Goal: Task Accomplishment & Management: Use online tool/utility

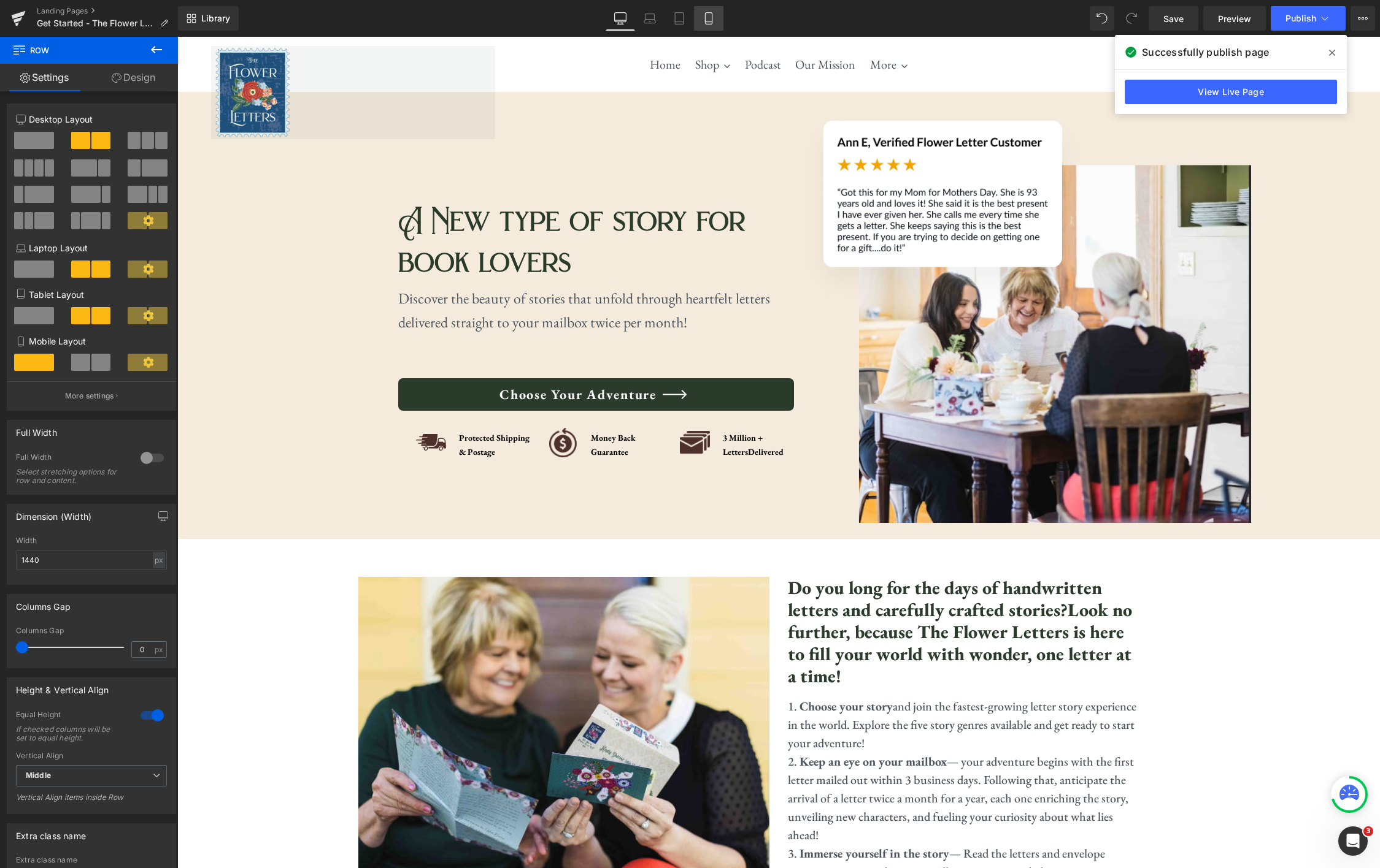
click at [702, 21] on link "Mobile" at bounding box center [708, 18] width 29 height 25
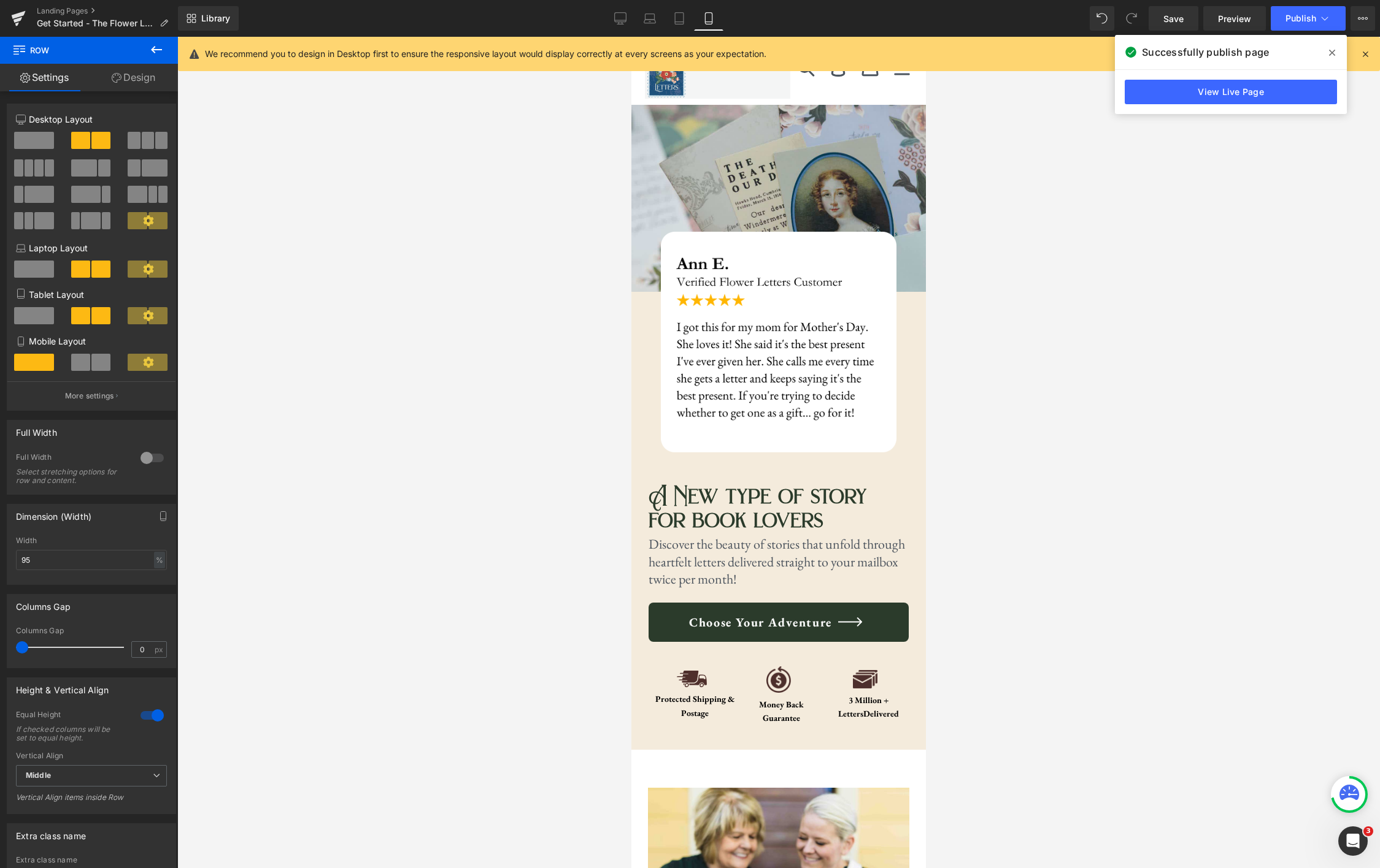
scroll to position [167, 0]
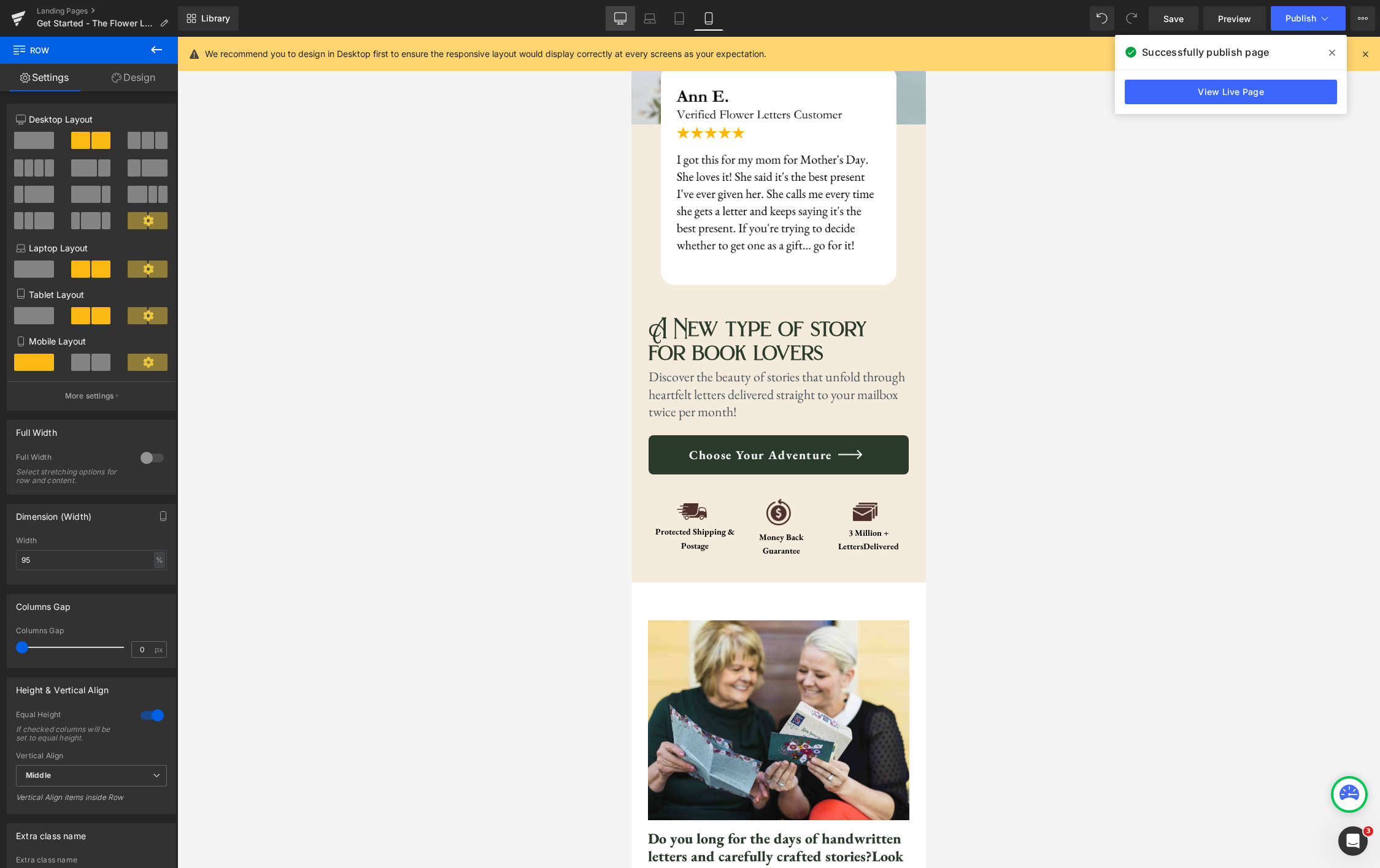
click at [619, 16] on icon at bounding box center [620, 18] width 12 height 12
type input "1440"
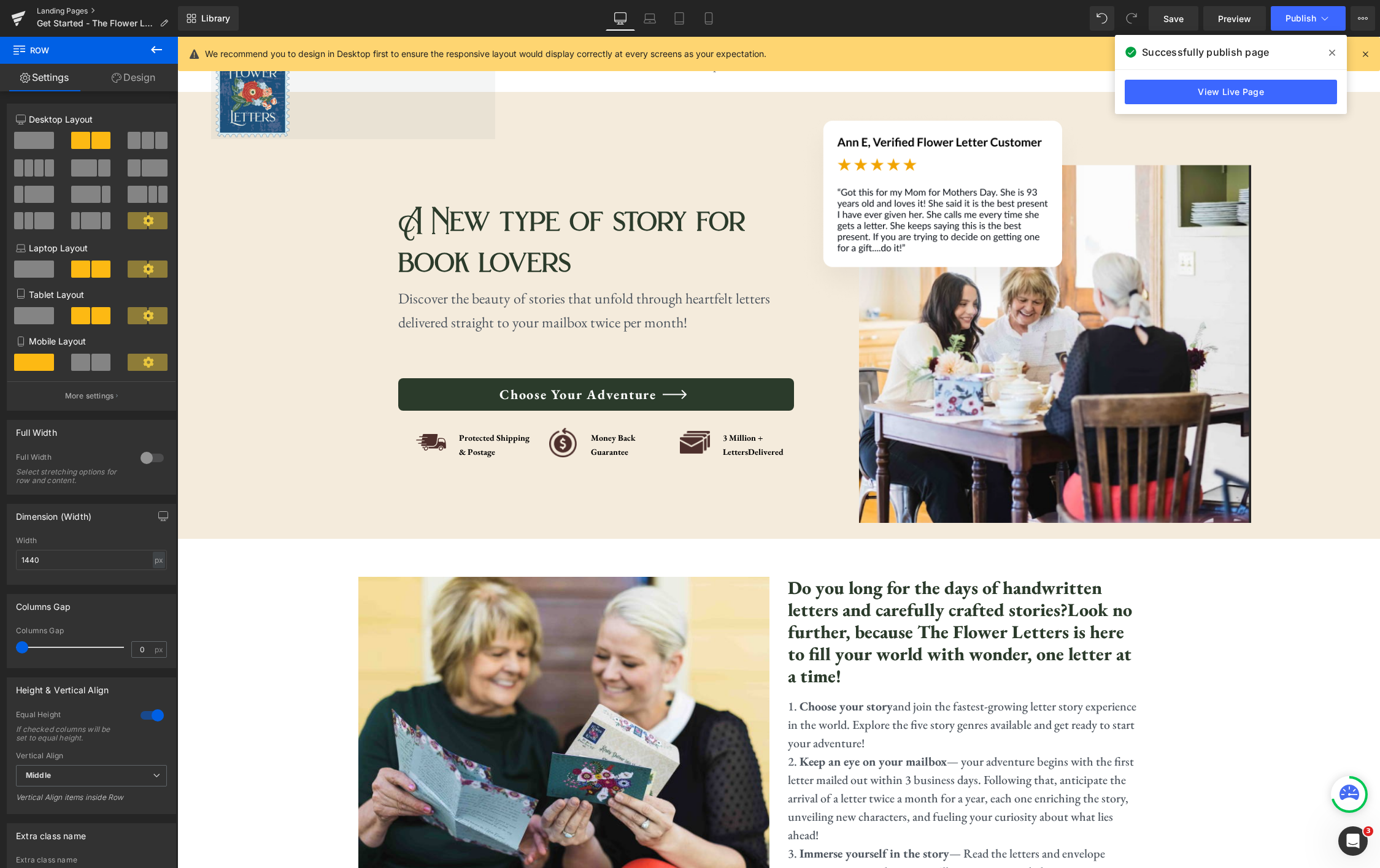
click at [77, 9] on link "Landing Pages" at bounding box center [107, 10] width 141 height 10
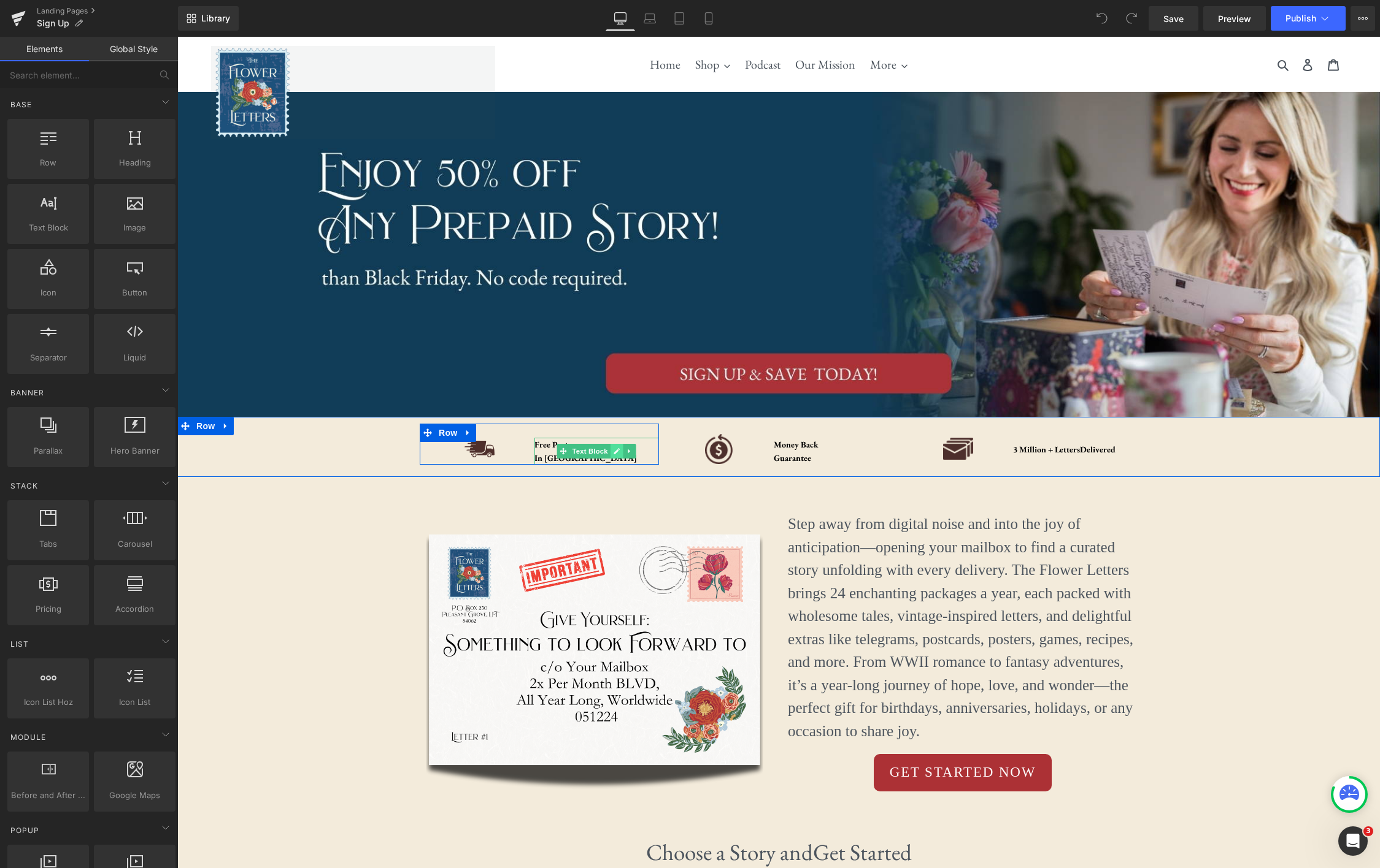
click at [613, 452] on icon at bounding box center [616, 452] width 7 height 7
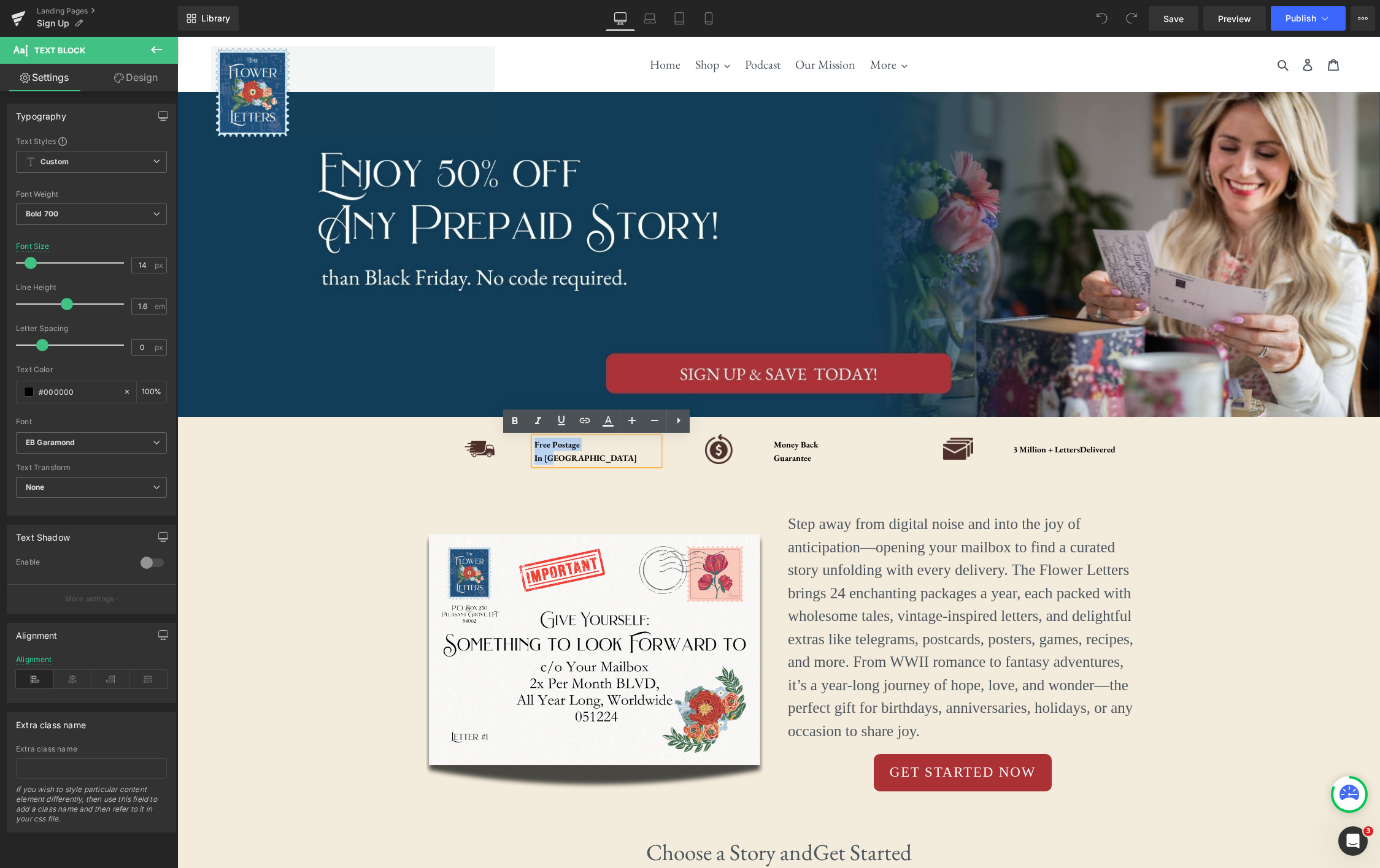
drag, startPoint x: 548, startPoint y: 449, endPoint x: 536, endPoint y: 442, distance: 13.9
click at [536, 442] on div "Free Postage In US" at bounding box center [596, 452] width 124 height 28
click at [628, 452] on div "Protected Shipping & Postage" at bounding box center [596, 452] width 124 height 13
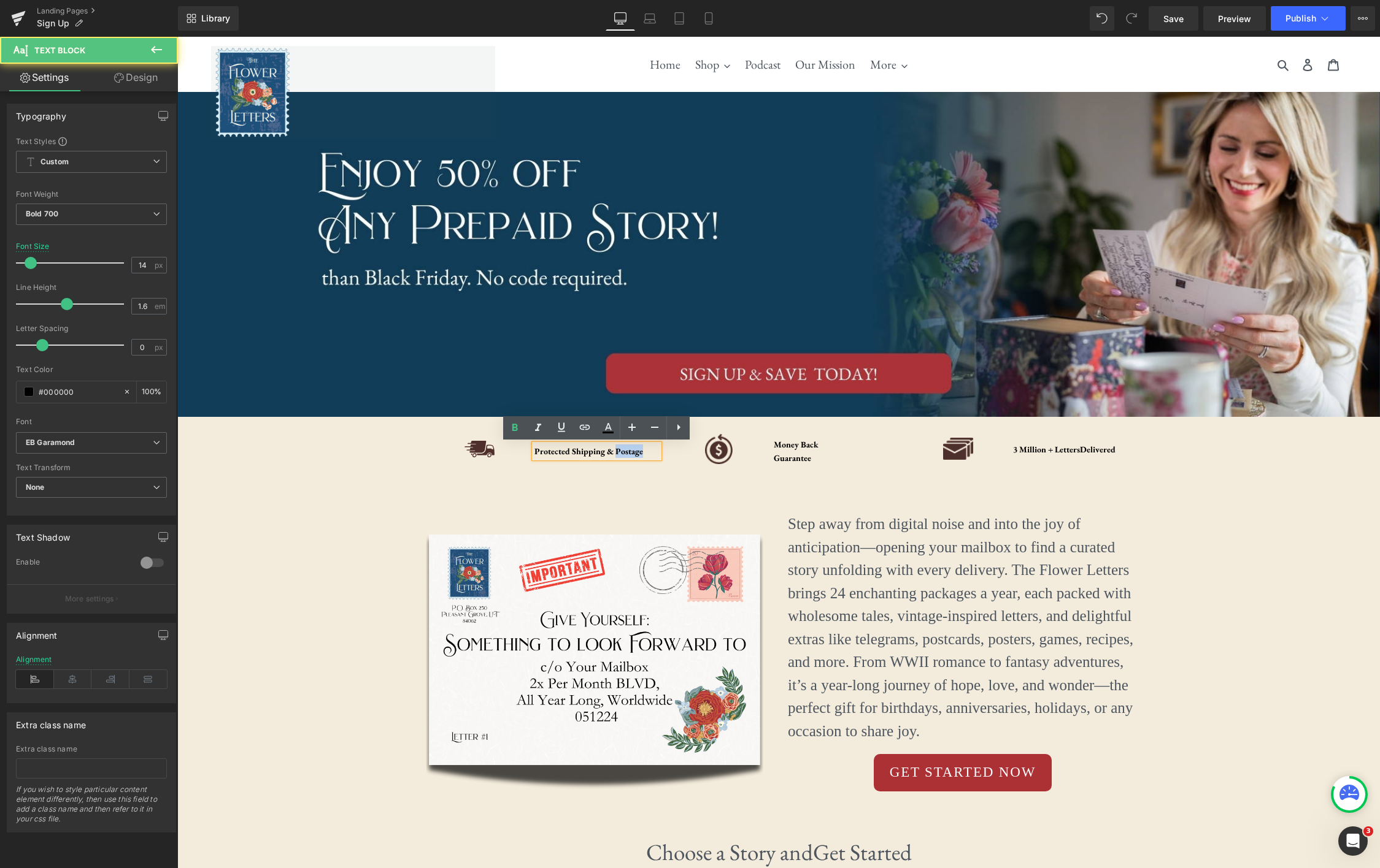
click at [628, 452] on div "Protected Shipping & Postage" at bounding box center [596, 452] width 124 height 13
click at [645, 452] on div "Protected Shipping & Postage" at bounding box center [596, 452] width 124 height 13
drag, startPoint x: 653, startPoint y: 453, endPoint x: 536, endPoint y: 454, distance: 117.0
click at [536, 454] on div "Protected Shipping & Postage" at bounding box center [596, 452] width 124 height 13
click at [602, 452] on div "Shipping & Letter Protection" at bounding box center [596, 452] width 124 height 13
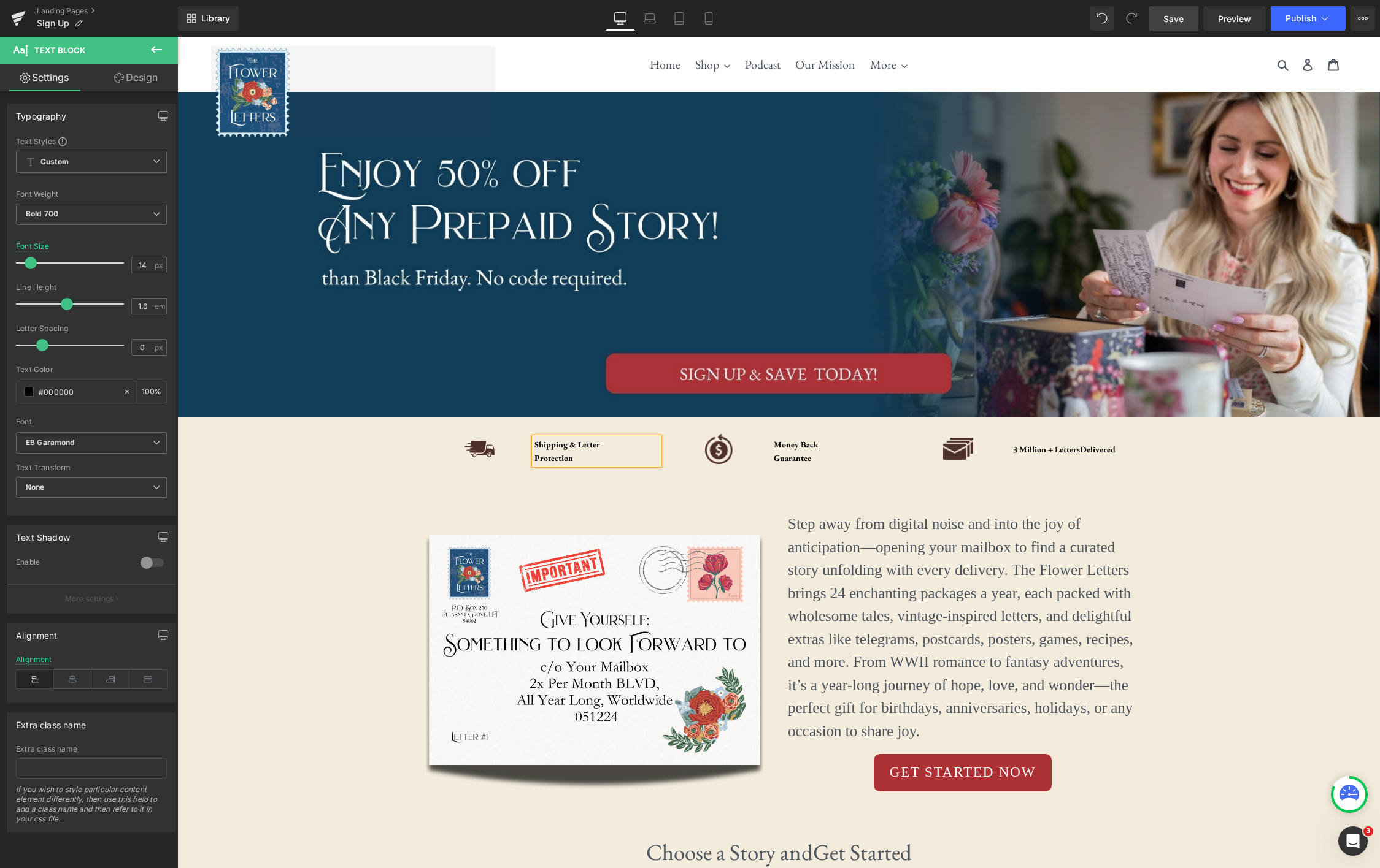
click at [1185, 22] on link "Save" at bounding box center [1173, 18] width 49 height 25
click at [701, 20] on icon at bounding box center [695, 18] width 12 height 12
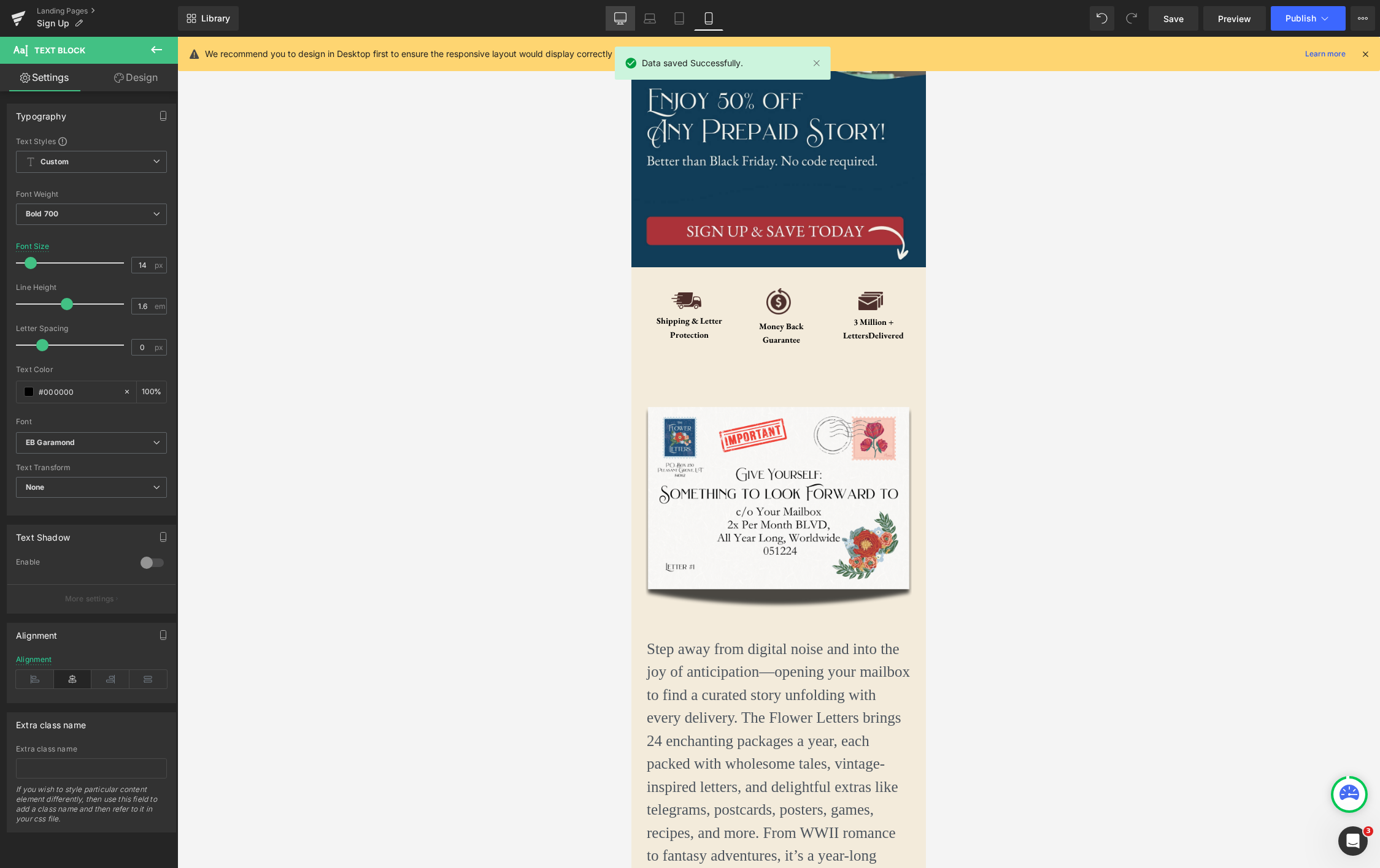
click at [619, 13] on icon at bounding box center [620, 17] width 12 height 9
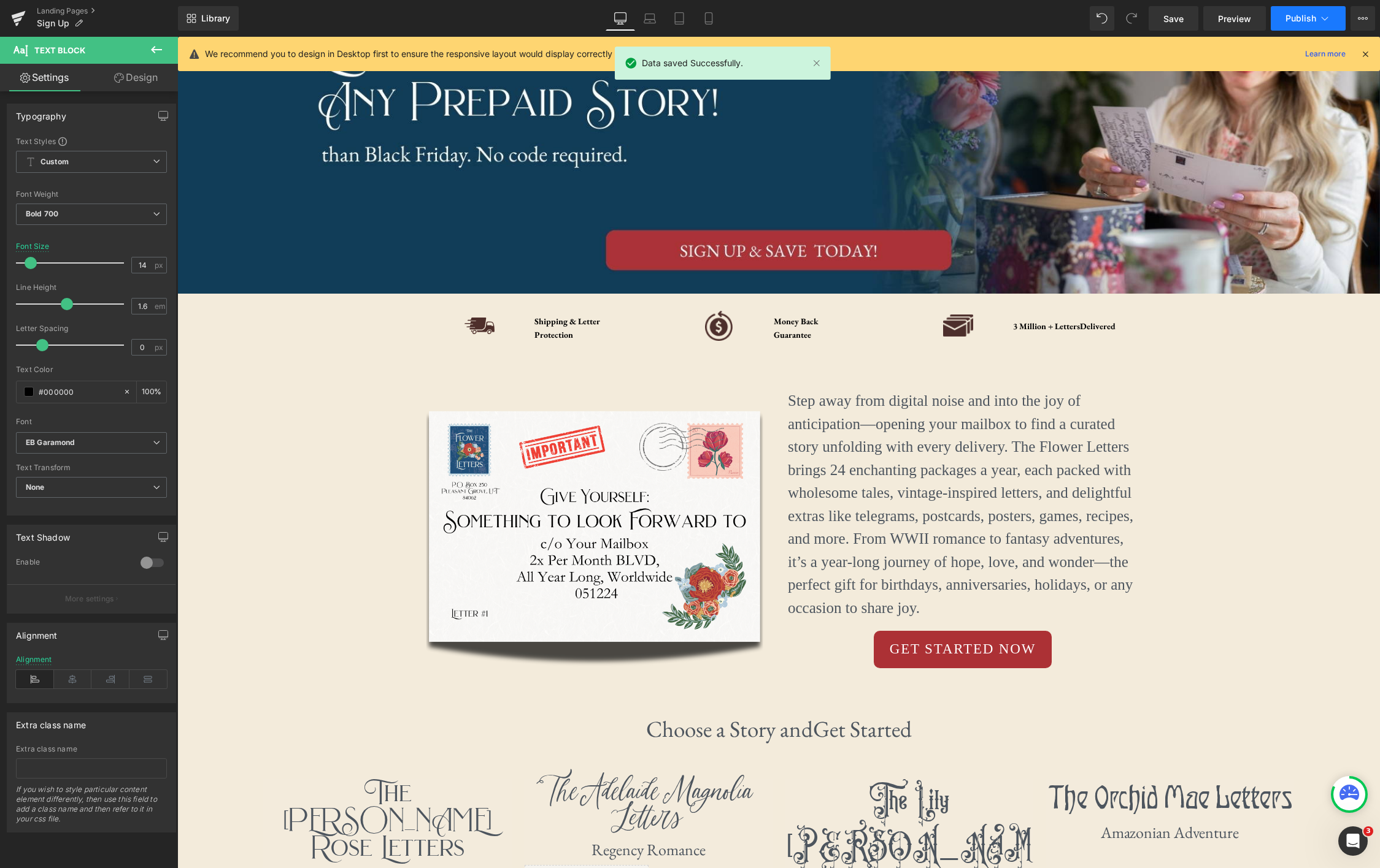
click at [1337, 20] on button "Publish" at bounding box center [1308, 18] width 75 height 25
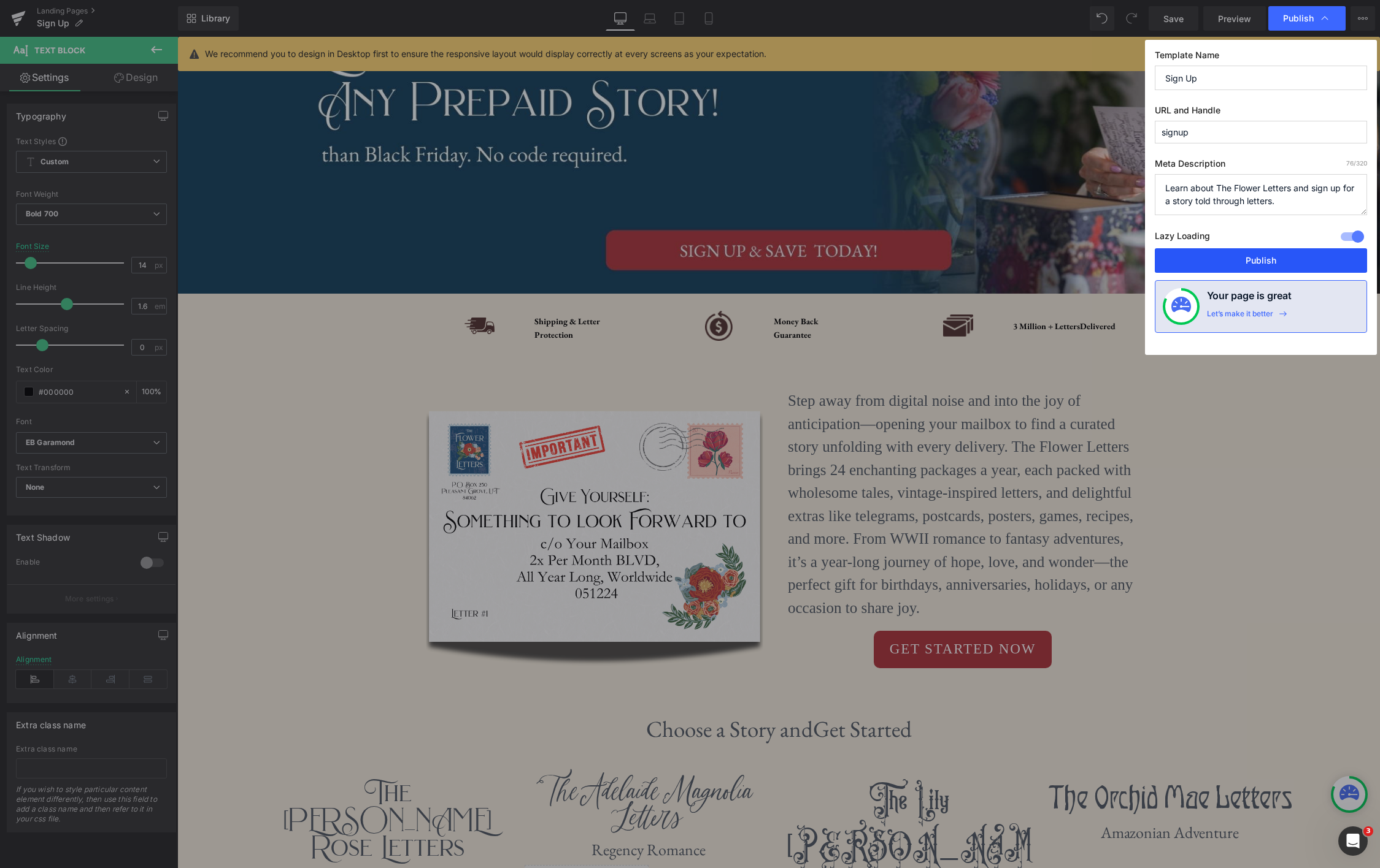
click at [1272, 267] on button "Publish" at bounding box center [1261, 260] width 212 height 25
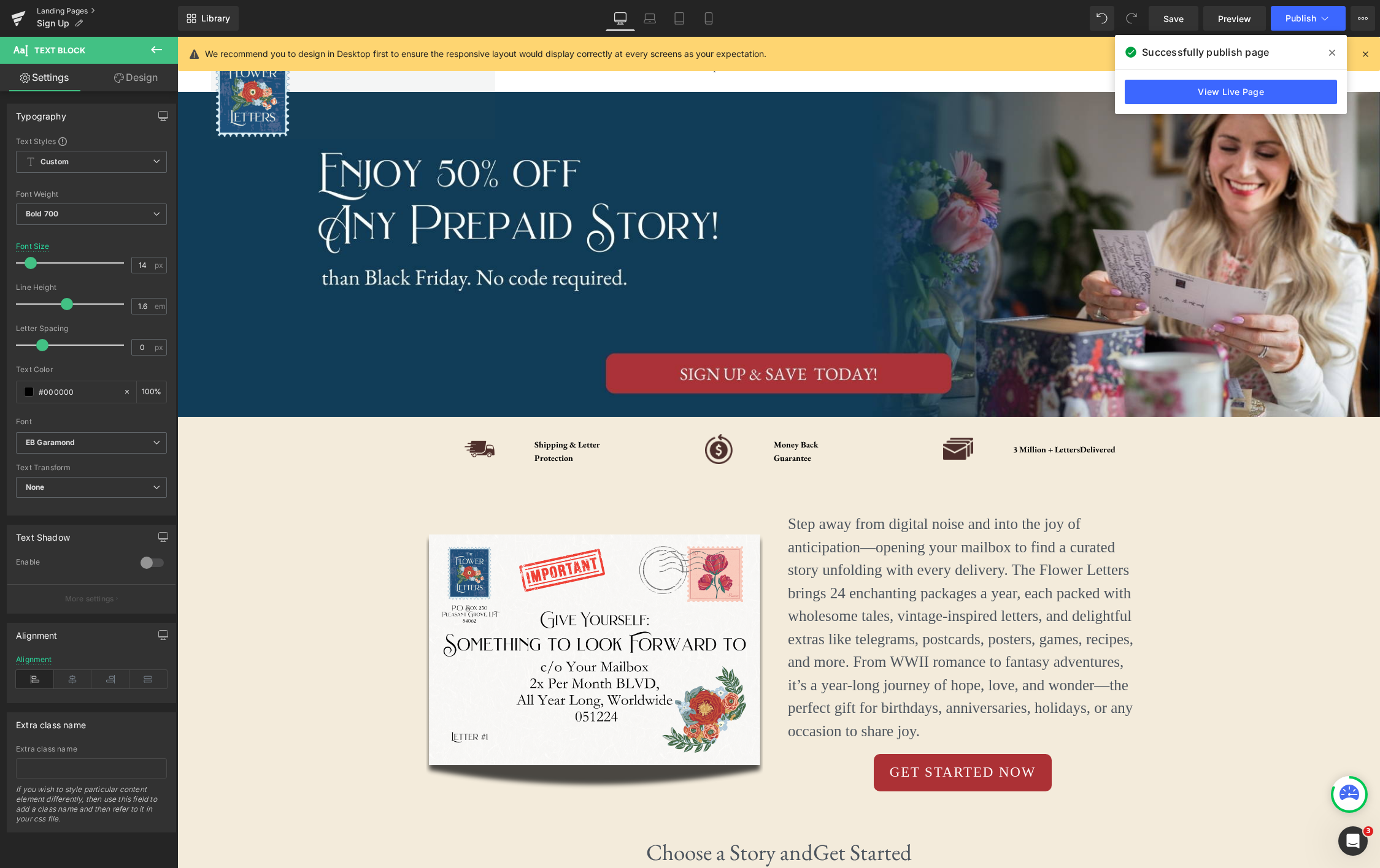
click at [79, 14] on link "Landing Pages" at bounding box center [107, 10] width 141 height 10
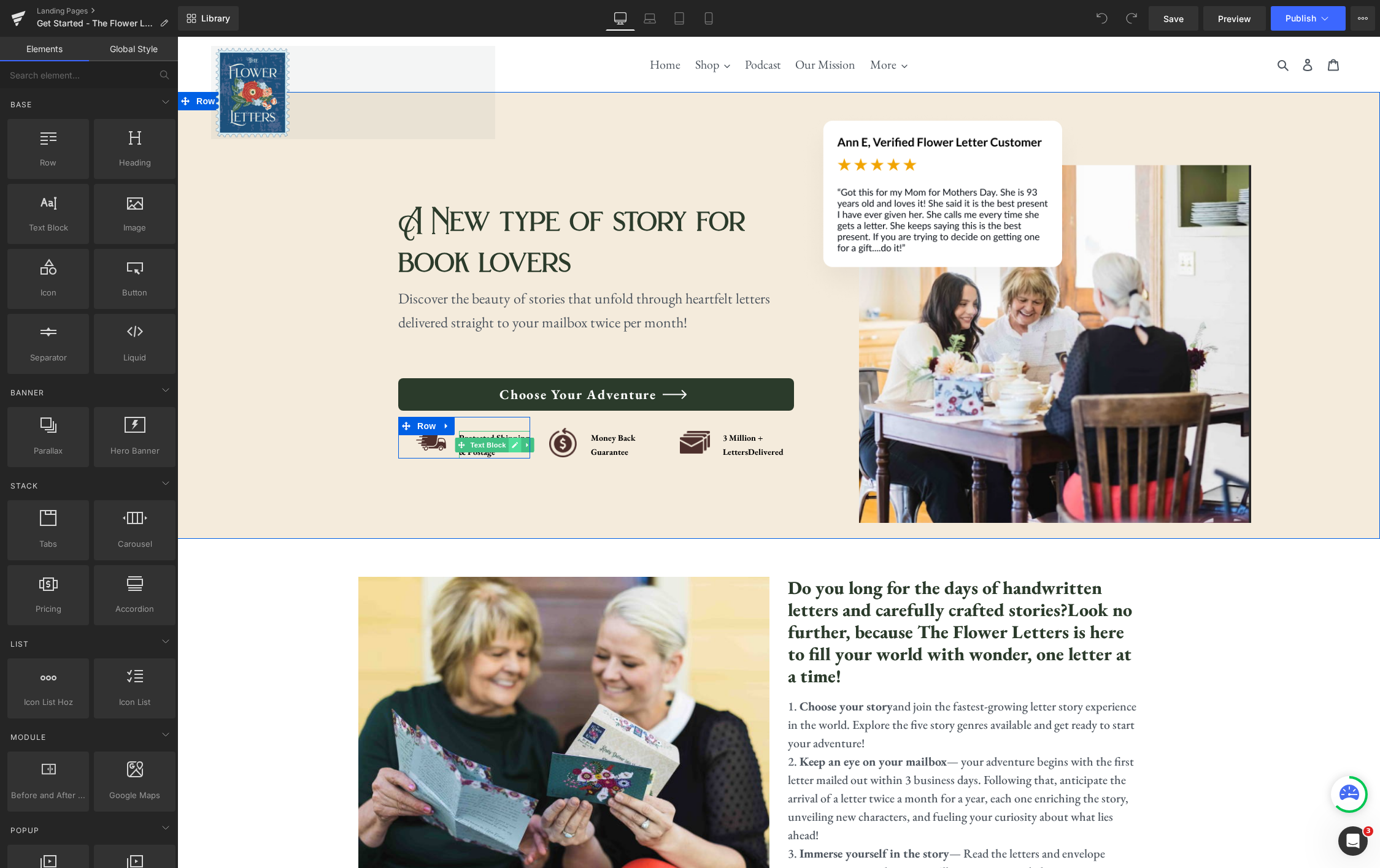
click at [517, 444] on icon at bounding box center [515, 446] width 7 height 7
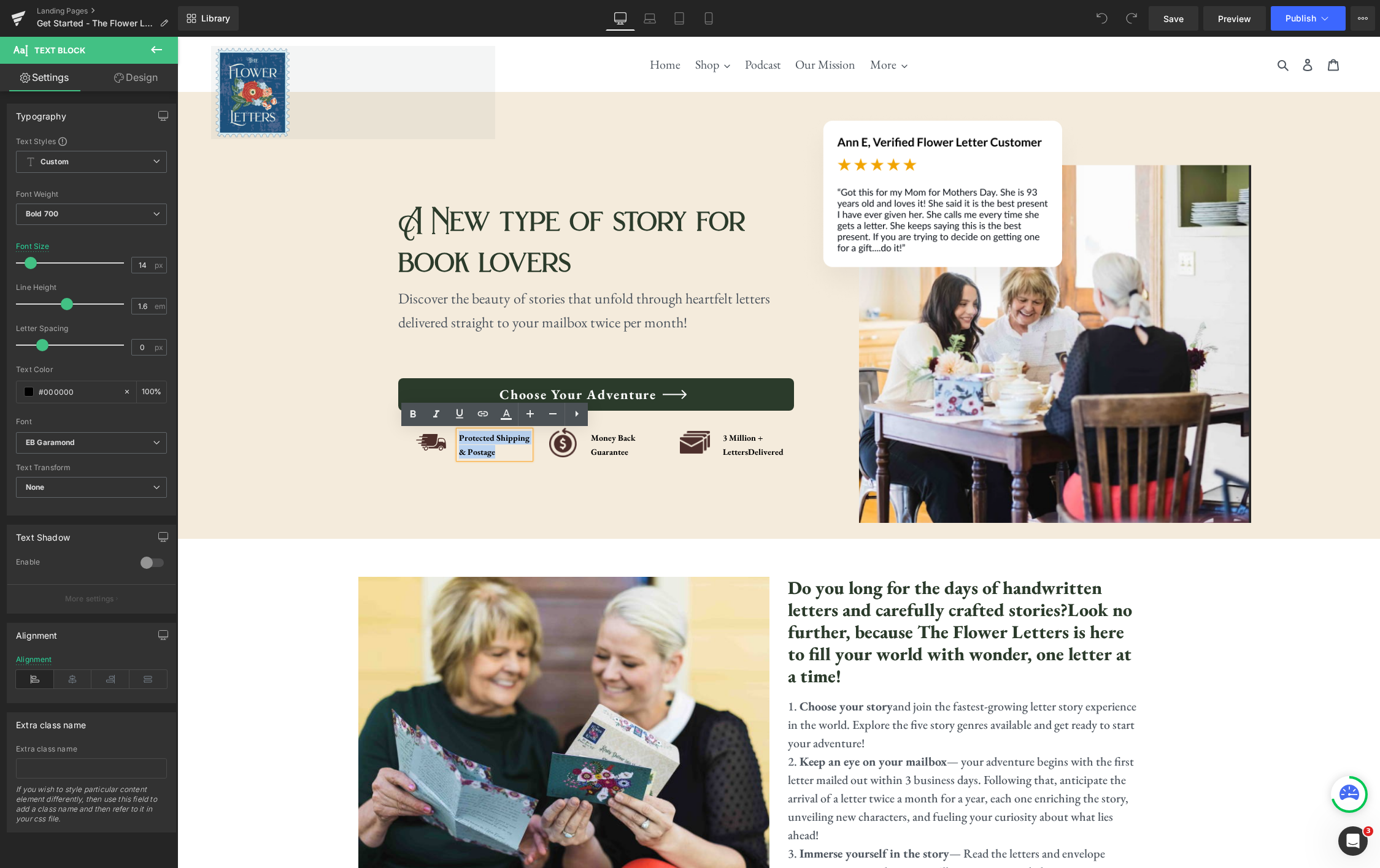
drag, startPoint x: 497, startPoint y: 455, endPoint x: 459, endPoint y: 438, distance: 41.6
click at [459, 438] on div "Protected Shipping & Postage" at bounding box center [494, 445] width 70 height 28
click at [719, 19] on link "Mobile" at bounding box center [708, 18] width 29 height 25
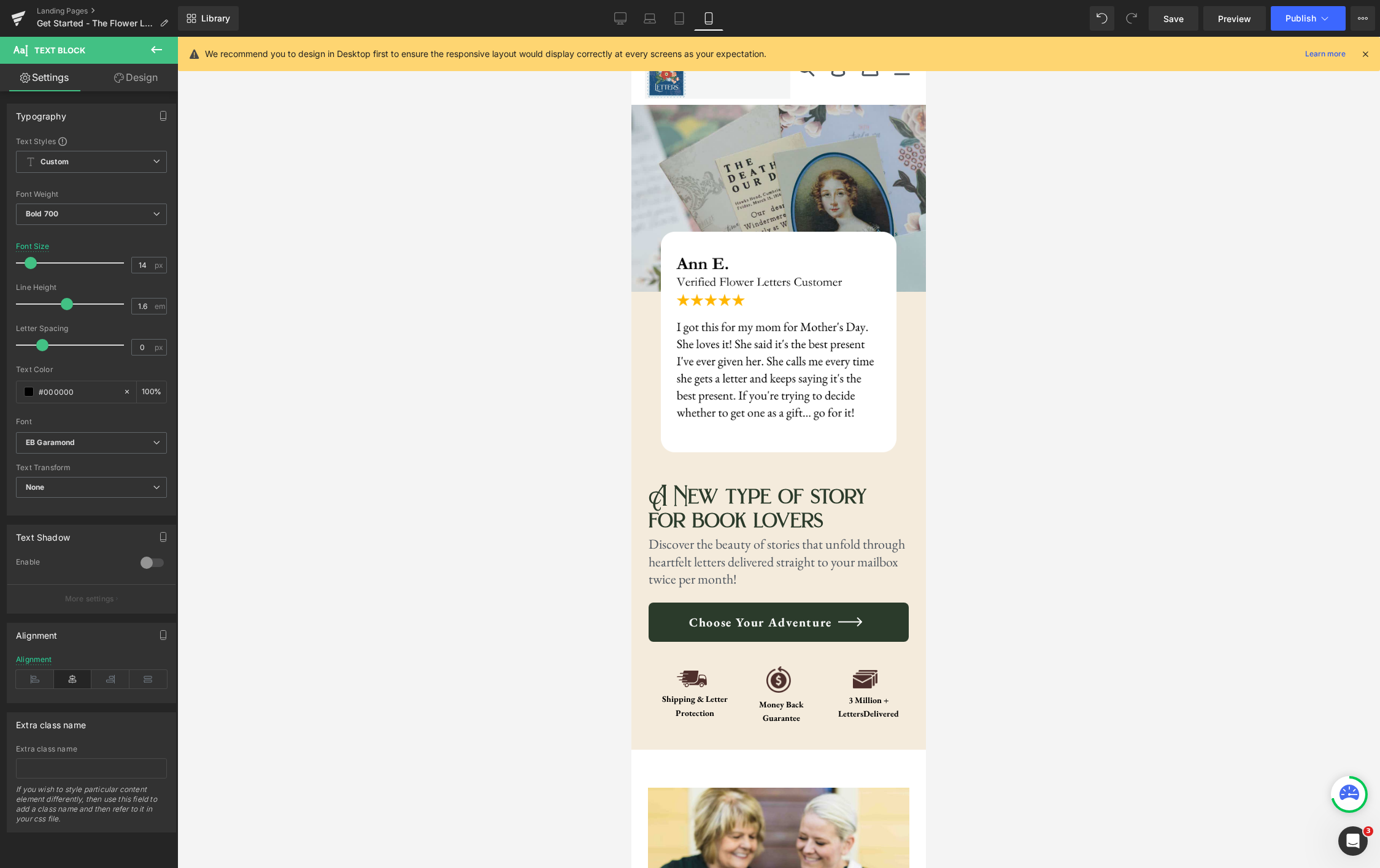
scroll to position [378, 0]
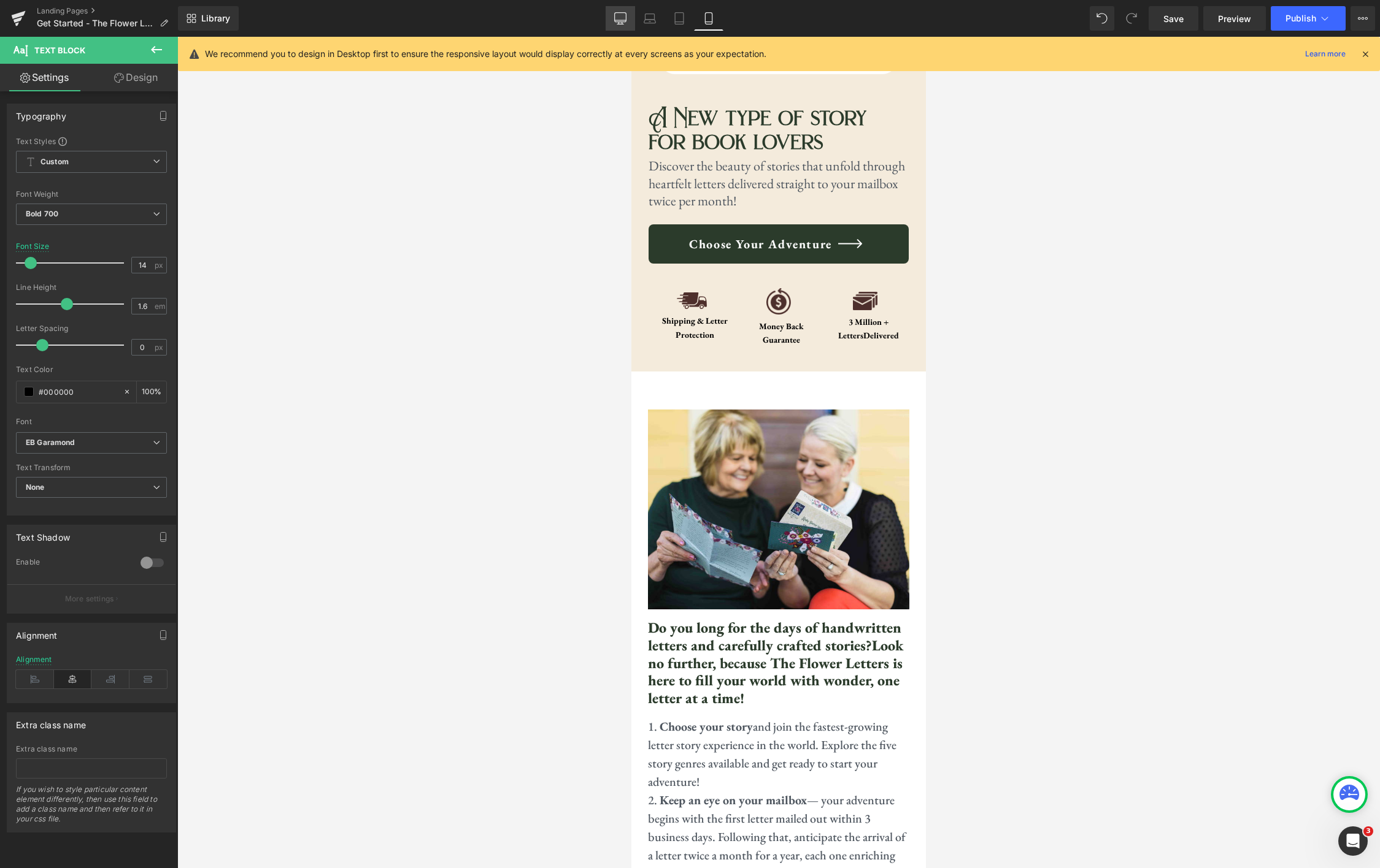
click at [616, 22] on icon at bounding box center [620, 18] width 12 height 12
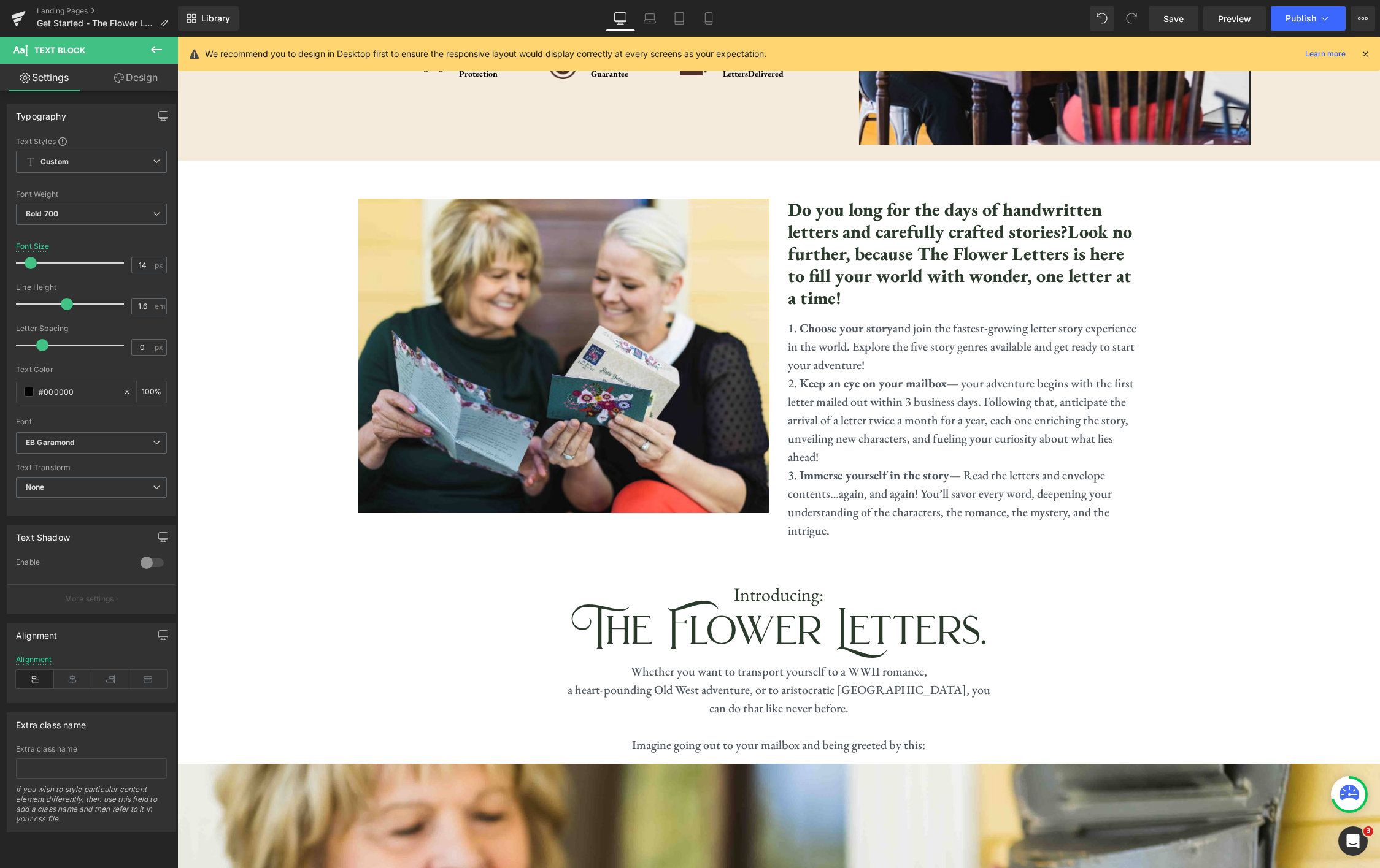
scroll to position [117, 0]
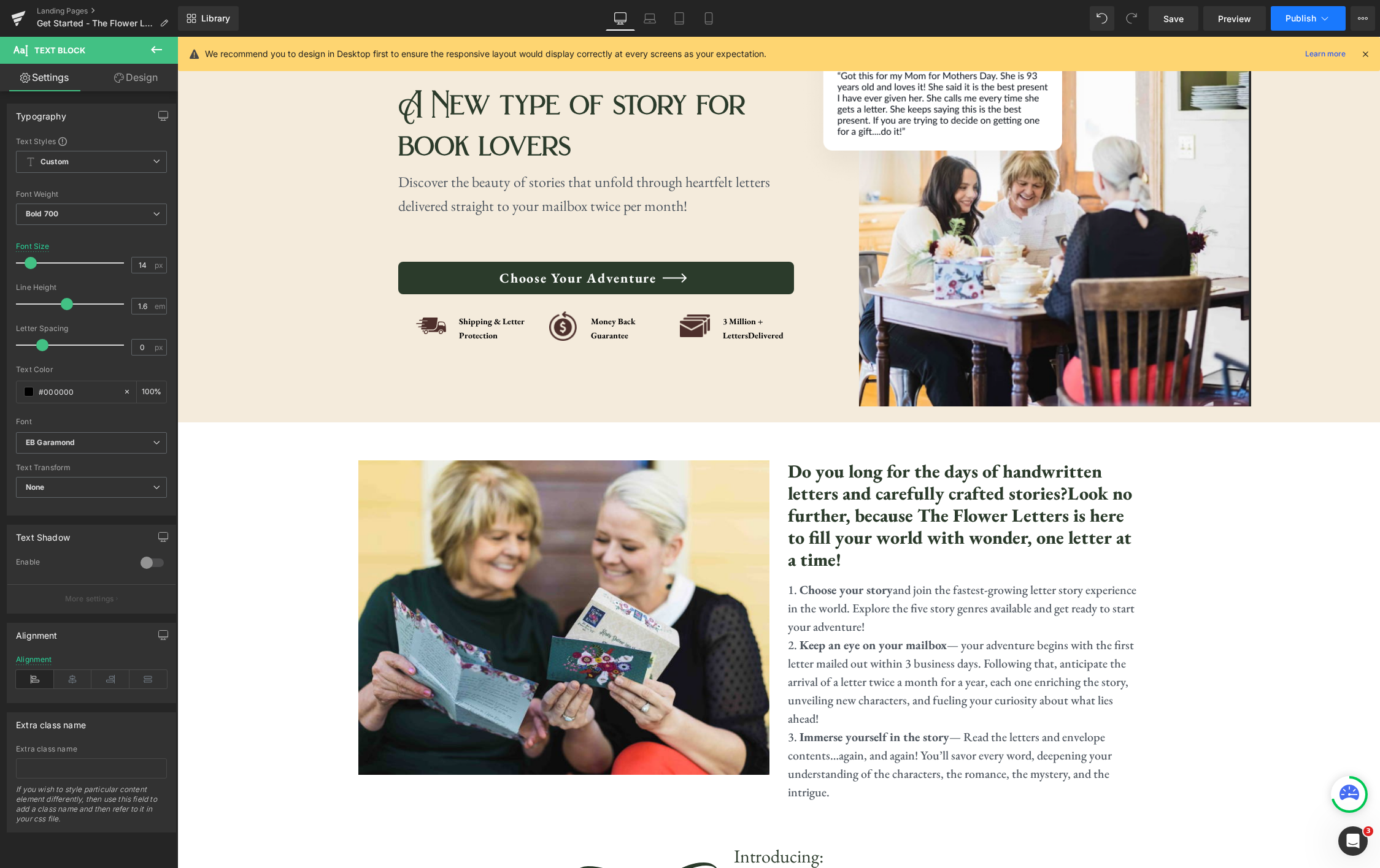
click at [1341, 22] on button "Publish" at bounding box center [1308, 18] width 75 height 25
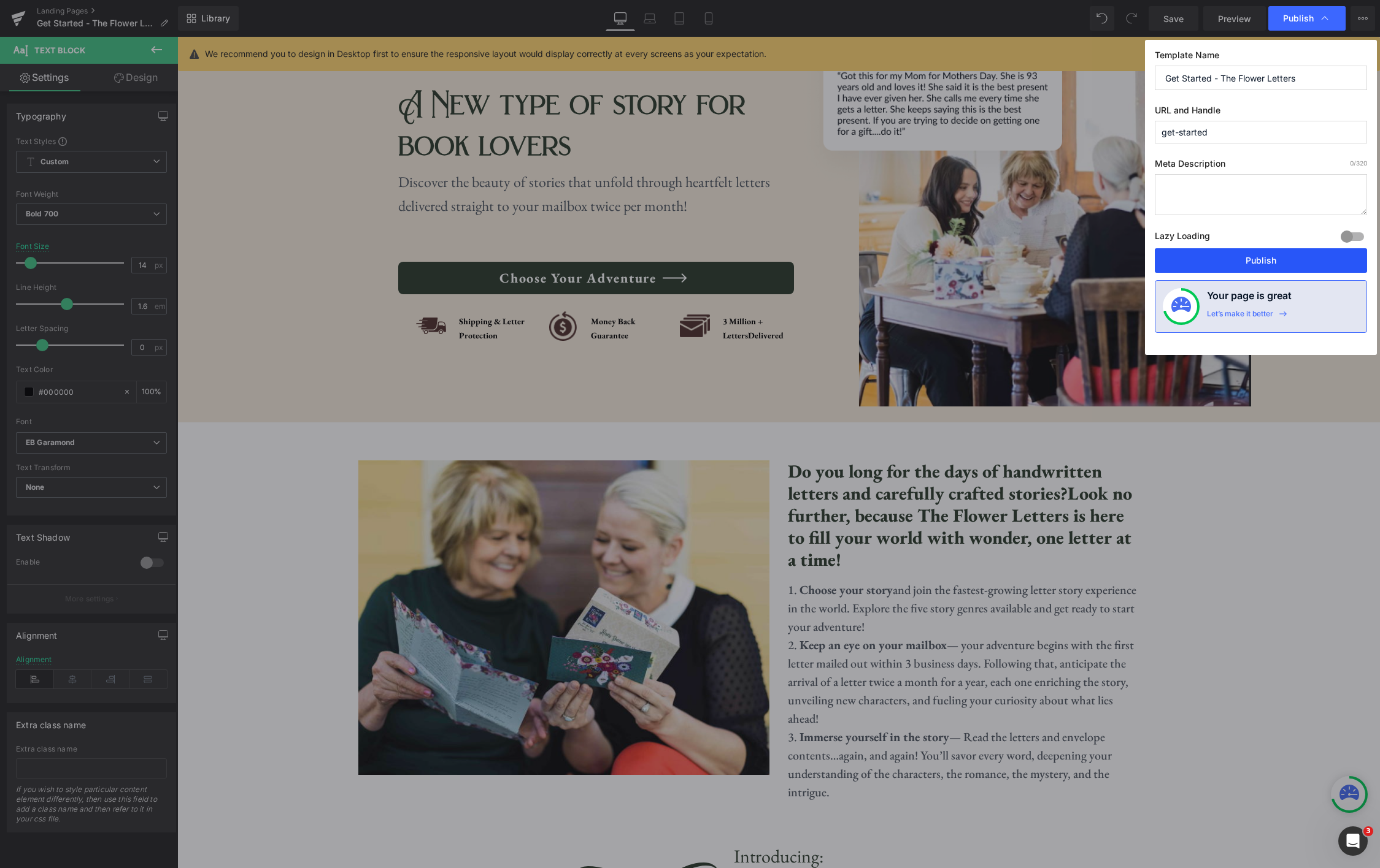
click at [1278, 262] on button "Publish" at bounding box center [1261, 260] width 212 height 25
